Goal: Register for event/course

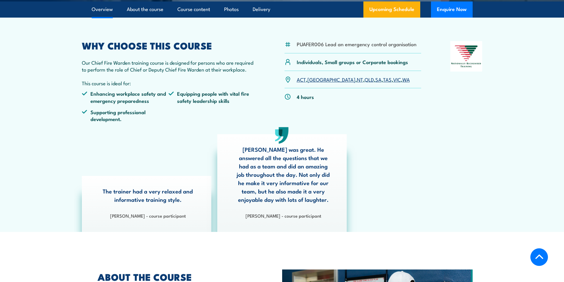
scroll to position [89, 0]
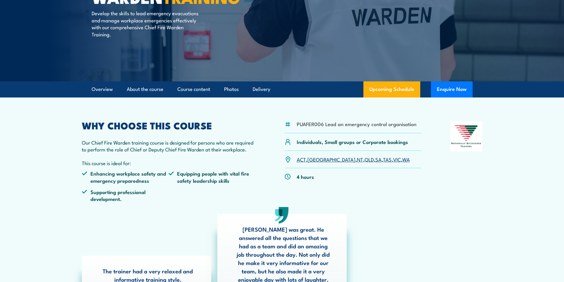
click at [357, 160] on link "NT" at bounding box center [360, 158] width 6 height 7
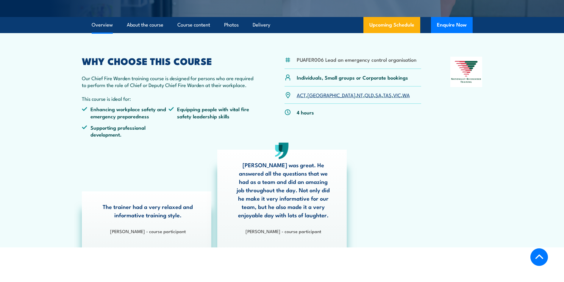
scroll to position [30, 0]
